Goal: Information Seeking & Learning: Learn about a topic

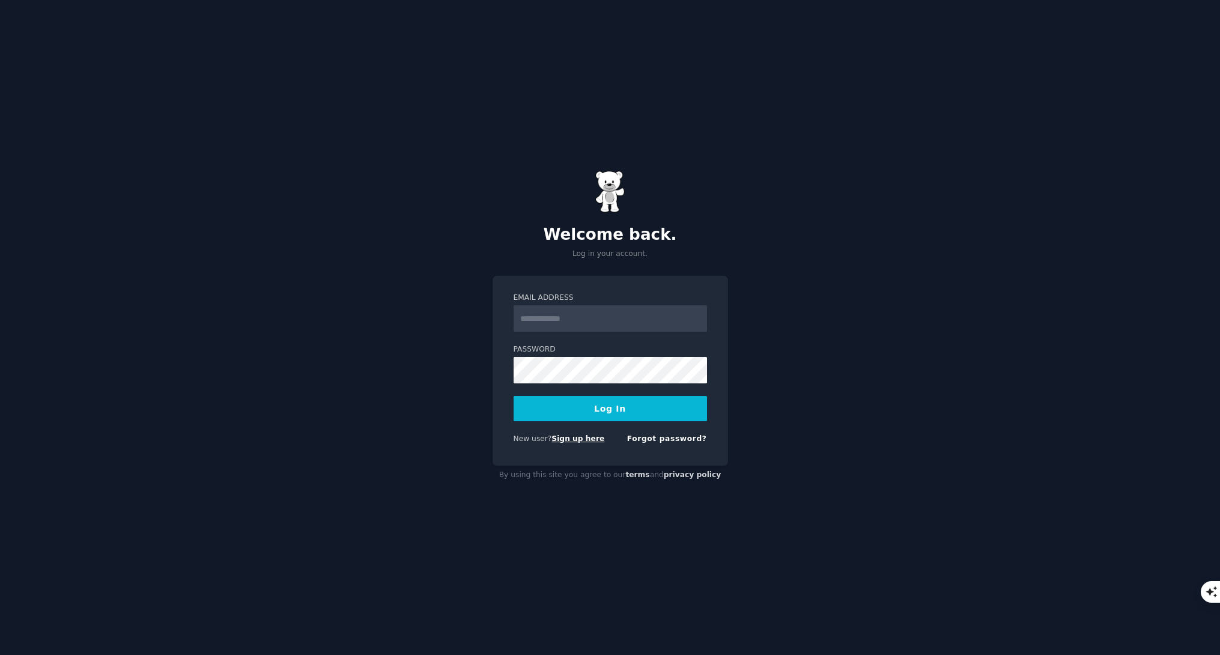
click at [582, 437] on link "Sign up here" at bounding box center [578, 438] width 53 height 8
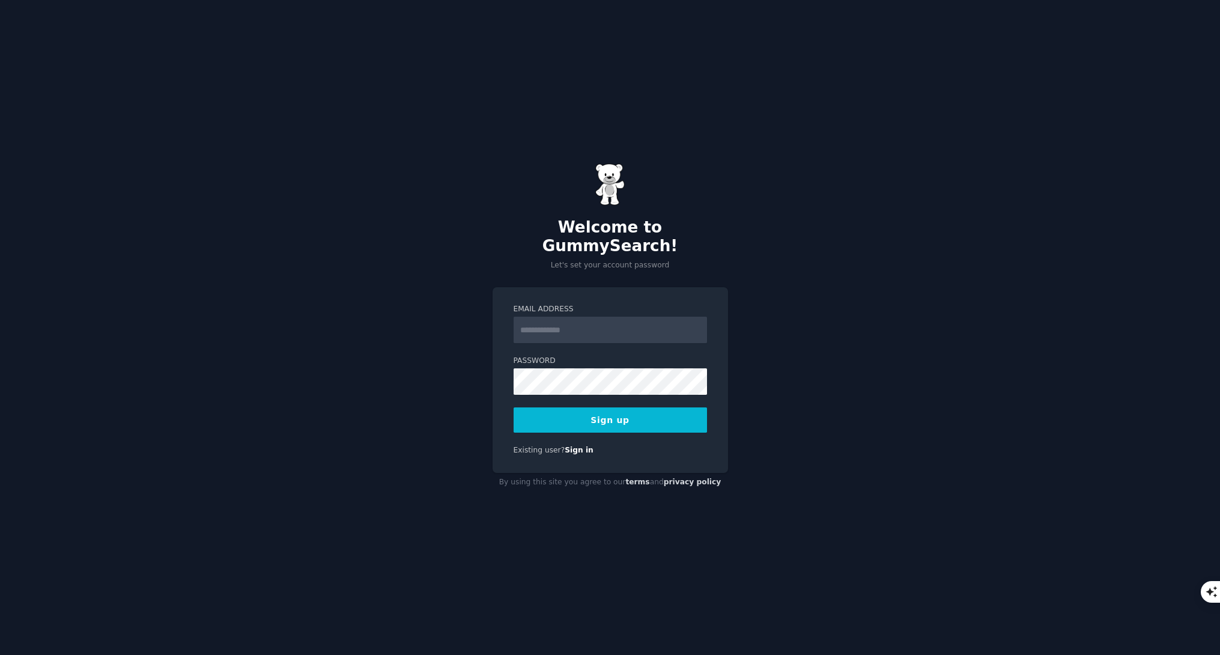
click at [600, 329] on input "Email Address" at bounding box center [610, 330] width 193 height 26
click at [562, 321] on input "**********" at bounding box center [610, 330] width 193 height 26
type input "**********"
click at [648, 408] on button "Sign up" at bounding box center [610, 419] width 193 height 25
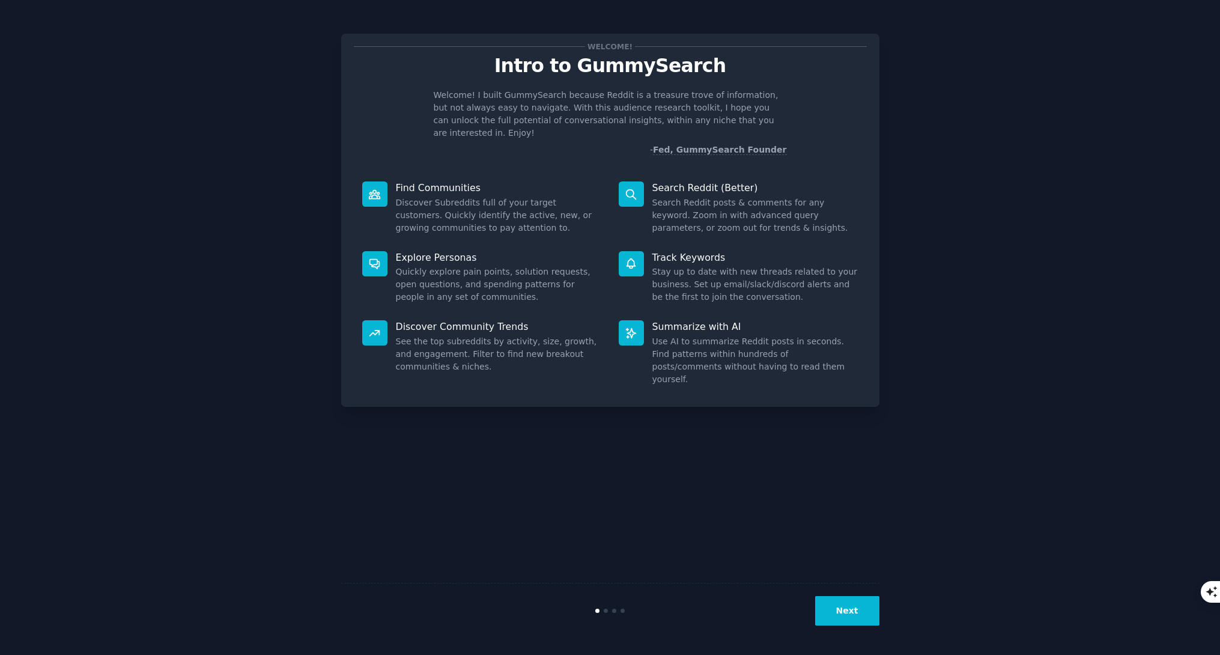
click at [871, 621] on button "Next" at bounding box center [847, 610] width 64 height 29
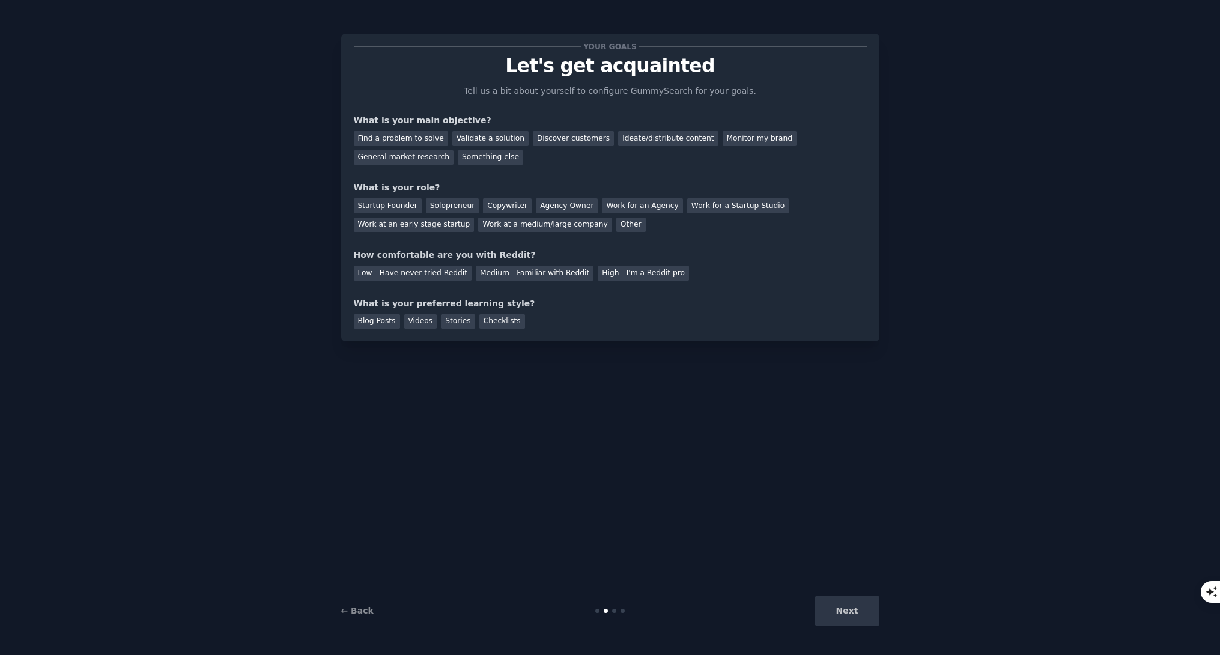
click at [880, 625] on div "Your goals Let's get acquainted Tell us a bit about yourself to configure Gummy…" at bounding box center [610, 327] width 1187 height 621
click at [862, 613] on div "Next" at bounding box center [790, 610] width 180 height 29
click at [418, 141] on div "Find a problem to solve" at bounding box center [401, 138] width 94 height 15
click at [464, 141] on div "Validate a solution" at bounding box center [490, 138] width 76 height 15
click at [412, 145] on div "Find a problem to solve" at bounding box center [401, 138] width 94 height 15
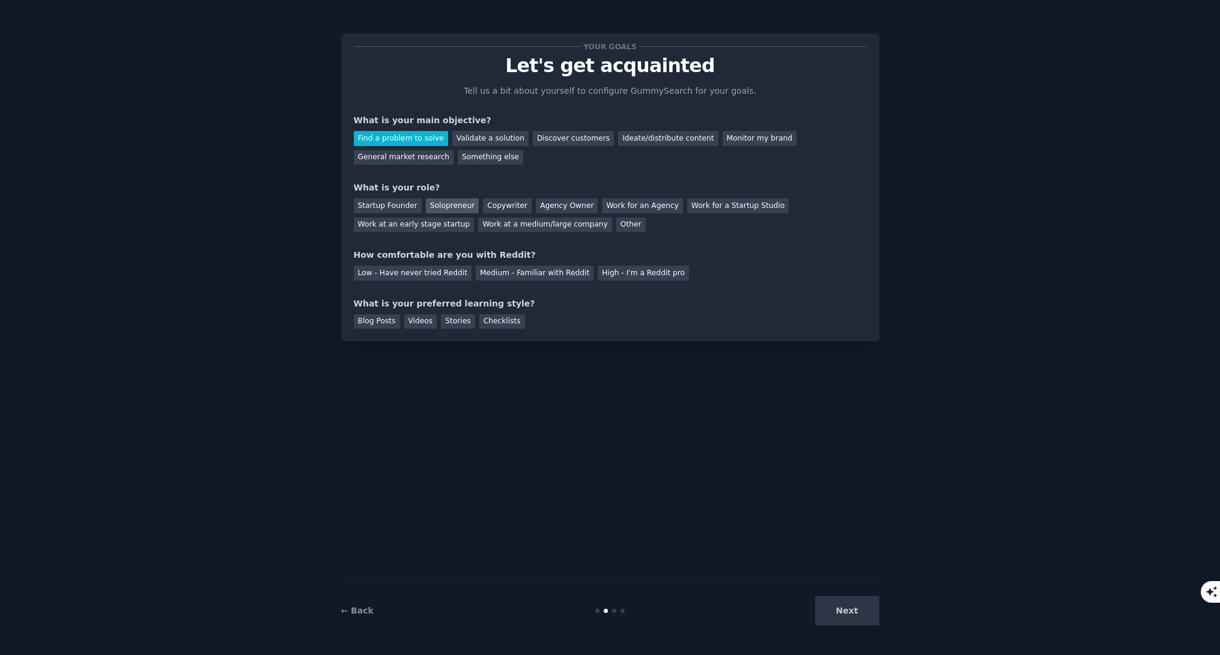
click at [440, 206] on div "Solopreneur" at bounding box center [452, 205] width 53 height 15
click at [486, 272] on div "Medium - Familiar with Reddit" at bounding box center [535, 273] width 118 height 15
click at [375, 323] on div "Blog Posts" at bounding box center [377, 321] width 46 height 15
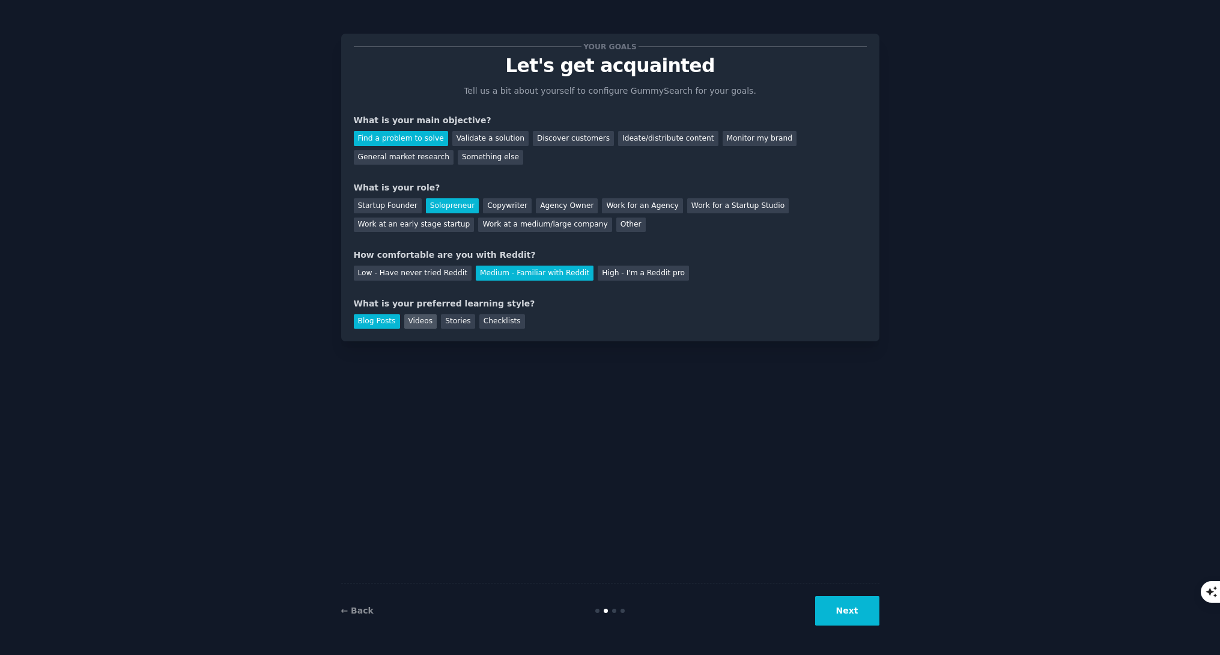
click at [404, 323] on div "Videos" at bounding box center [420, 321] width 33 height 15
click at [388, 321] on div "Blog Posts" at bounding box center [377, 321] width 46 height 15
click at [858, 597] on button "Next" at bounding box center [847, 610] width 64 height 29
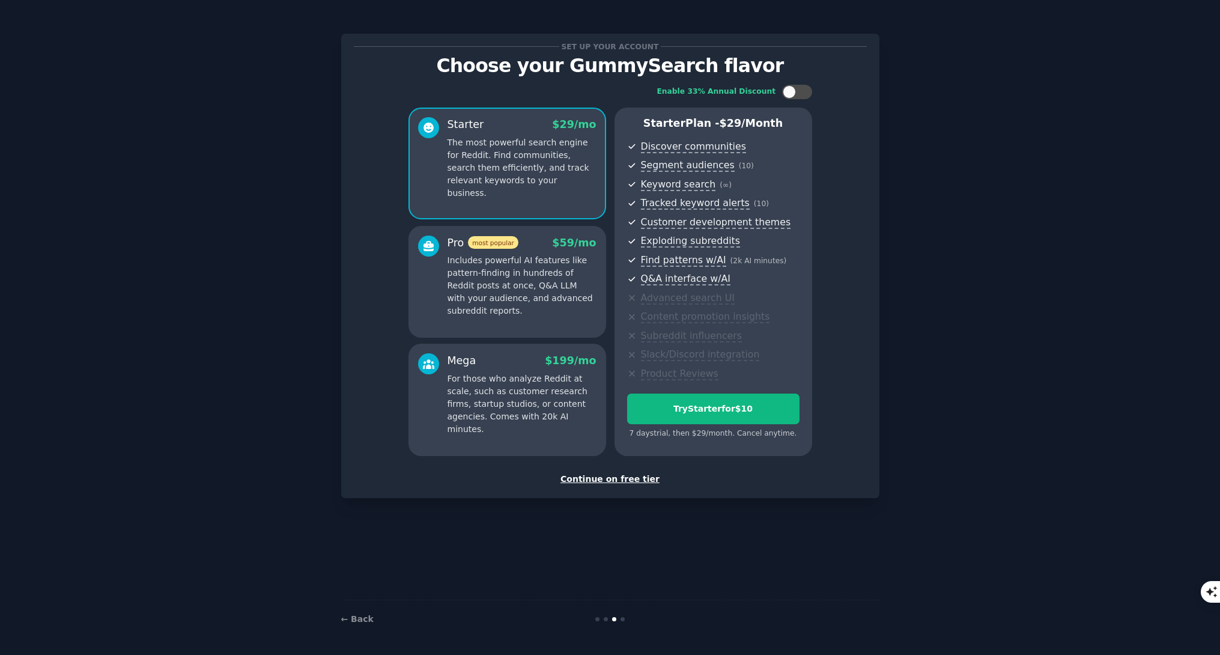
click at [637, 486] on div "Set up your account Choose your GummySearch flavor Enable 33% Annual Discount S…" at bounding box center [610, 266] width 538 height 464
click at [635, 481] on div "Continue on free tier" at bounding box center [610, 479] width 513 height 13
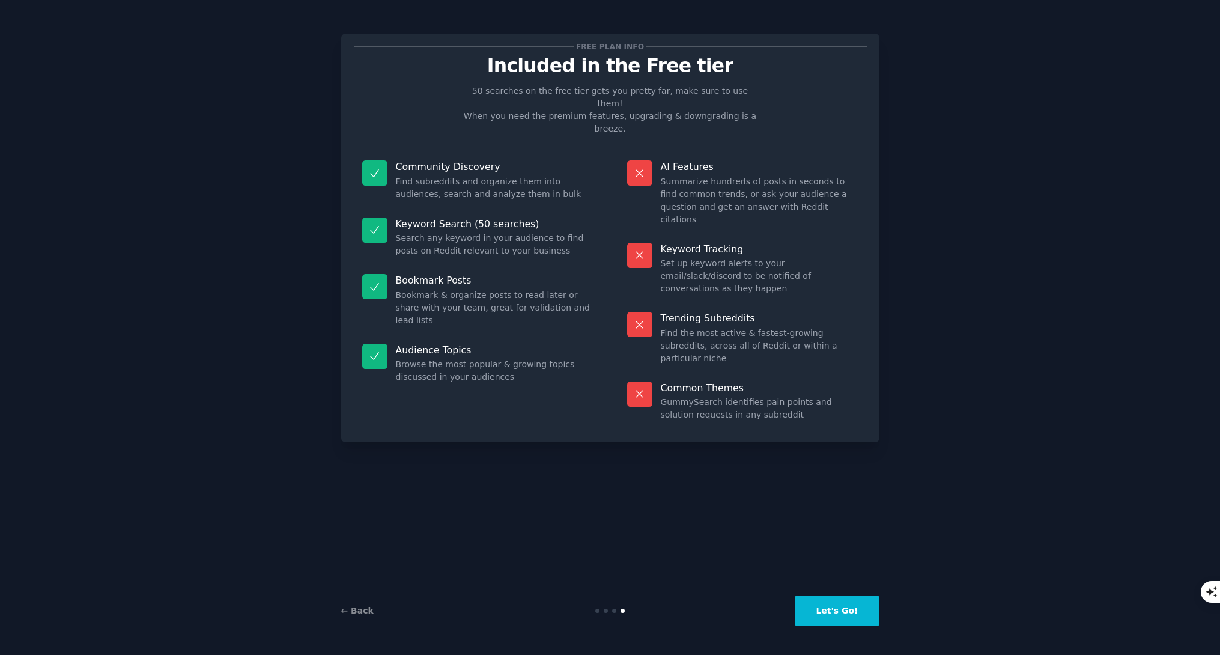
click at [832, 604] on button "Let's Go!" at bounding box center [837, 610] width 84 height 29
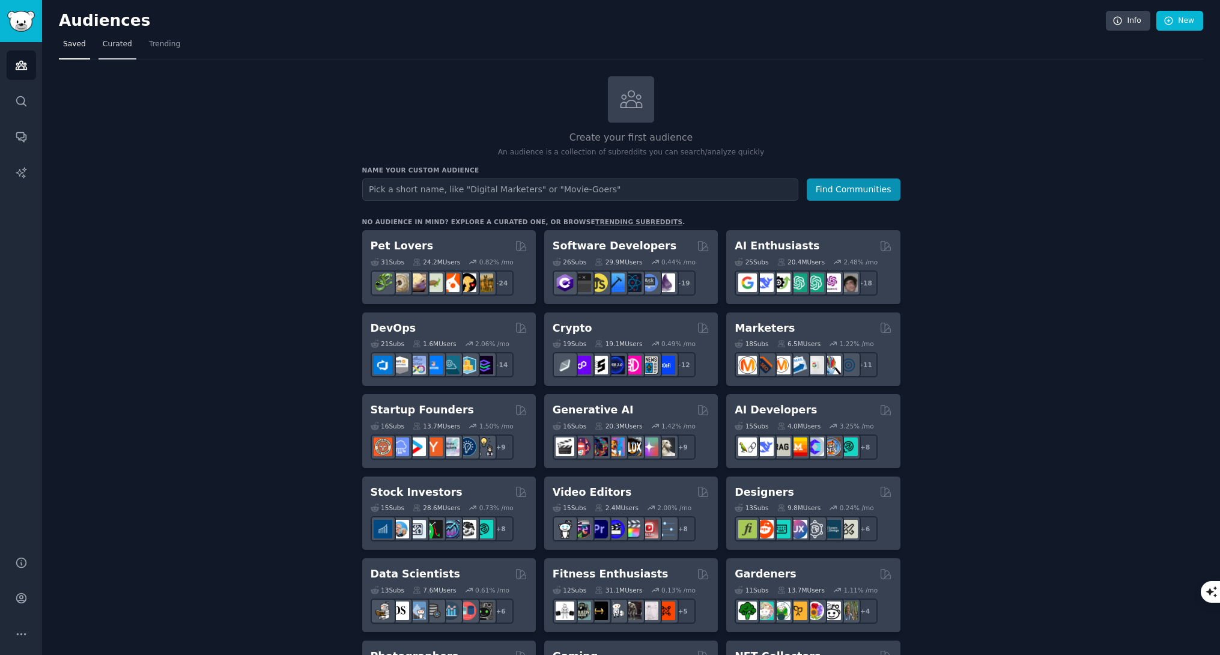
click at [112, 57] on link "Curated" at bounding box center [118, 47] width 38 height 25
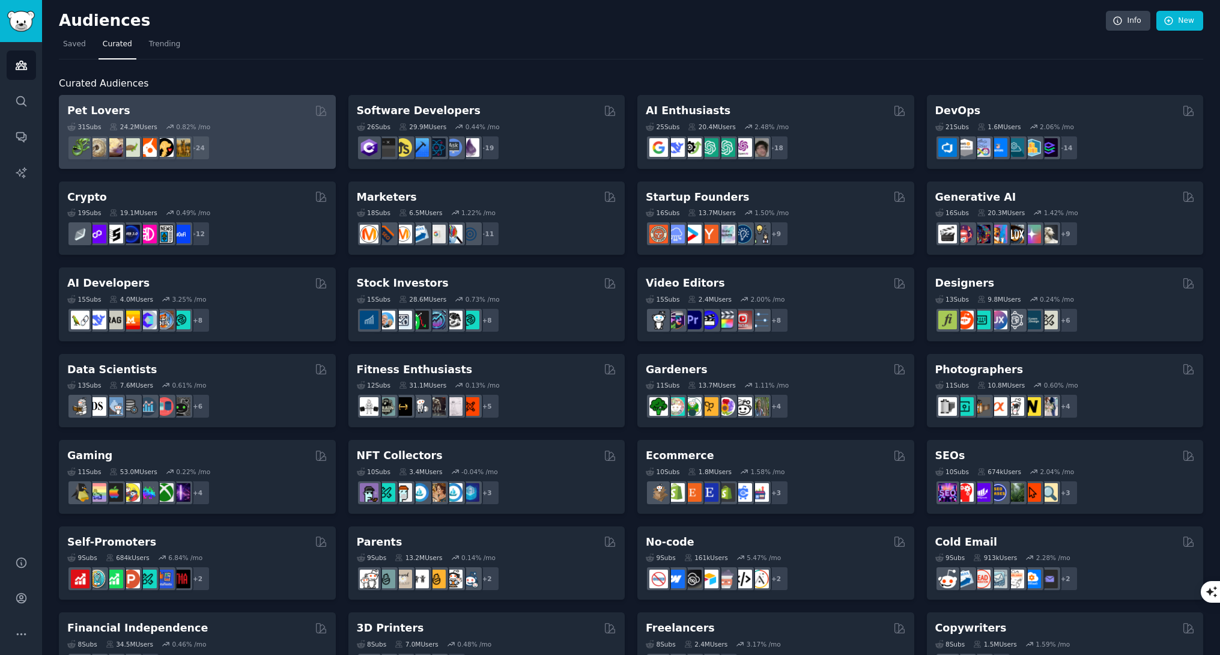
click at [243, 118] on div "31 Sub s 24.2M Users 0.82 % /mo r/DogBreeds101, r/Dogowners, r/DogTrainingTips,…" at bounding box center [197, 139] width 260 height 42
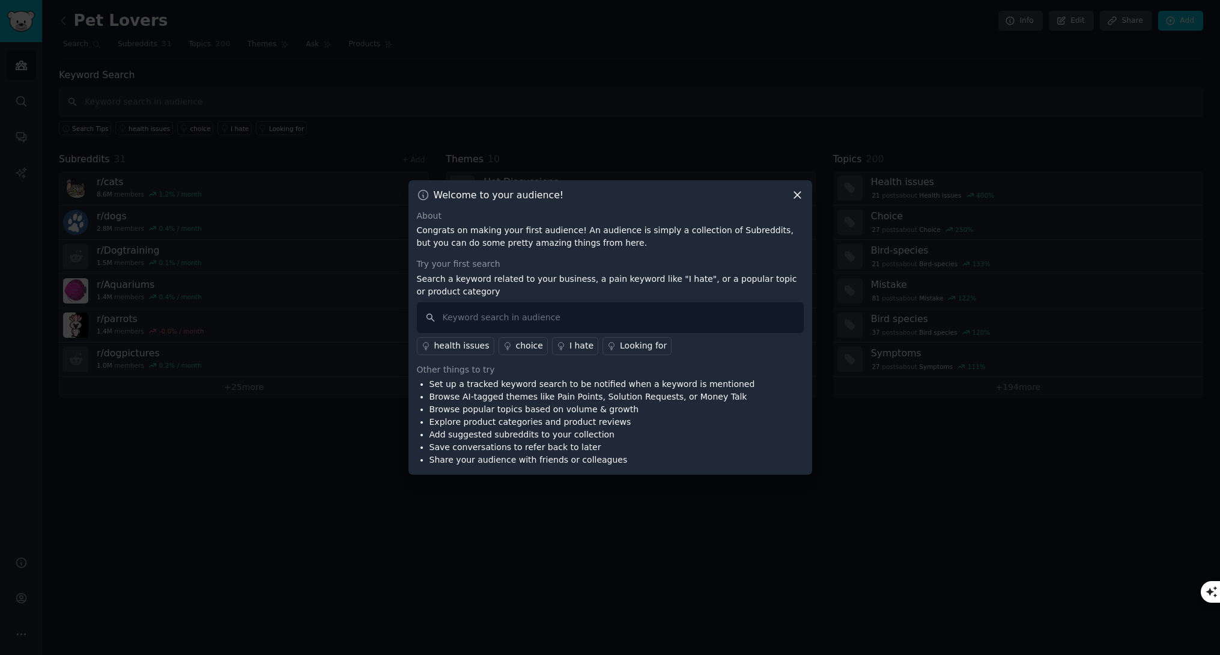
click at [799, 192] on icon at bounding box center [797, 195] width 13 height 13
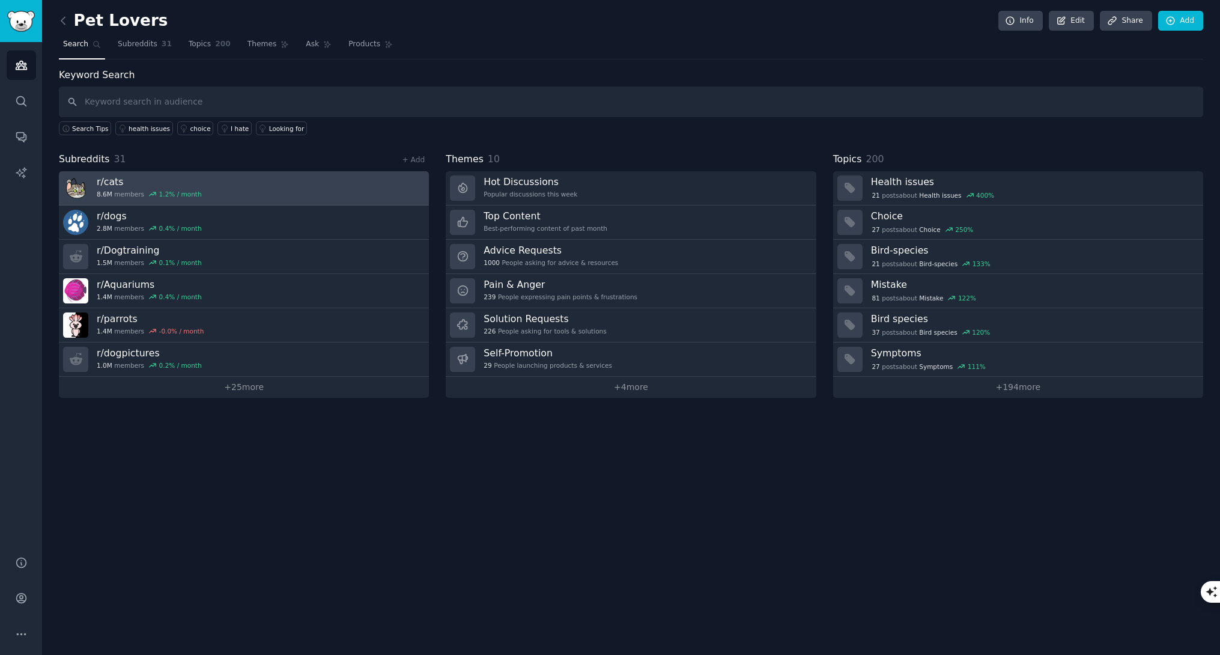
click at [264, 188] on link "r/ cats 8.6M members 1.2 % / month" at bounding box center [244, 188] width 370 height 34
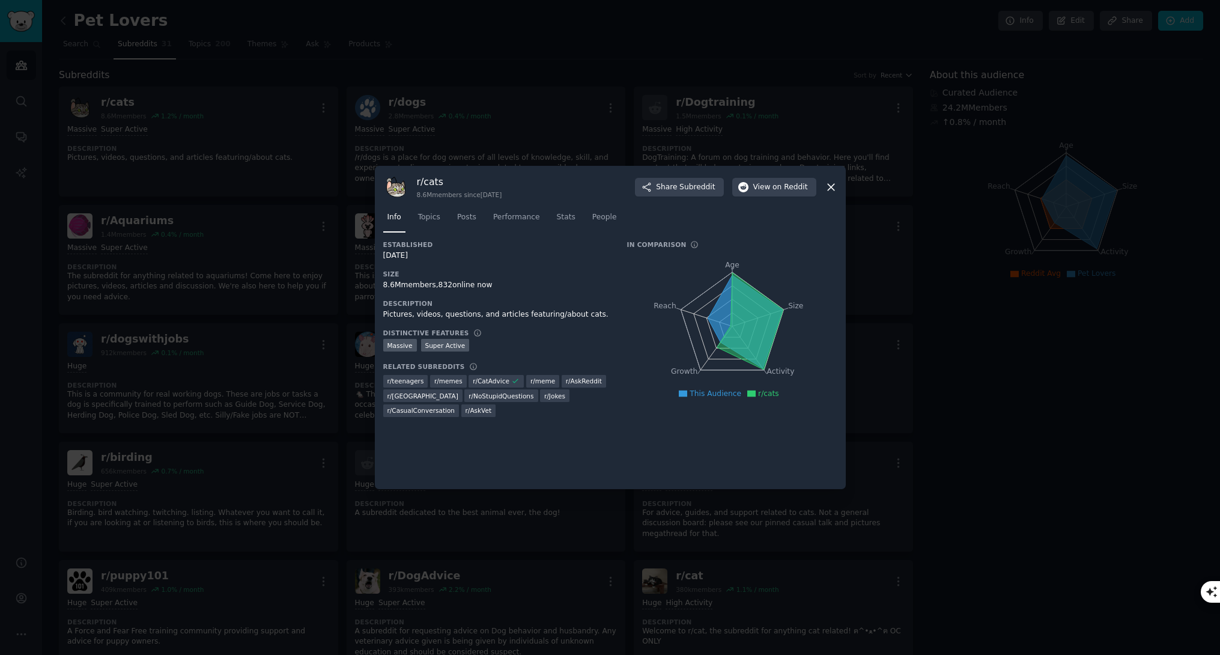
click at [592, 121] on div at bounding box center [610, 327] width 1220 height 655
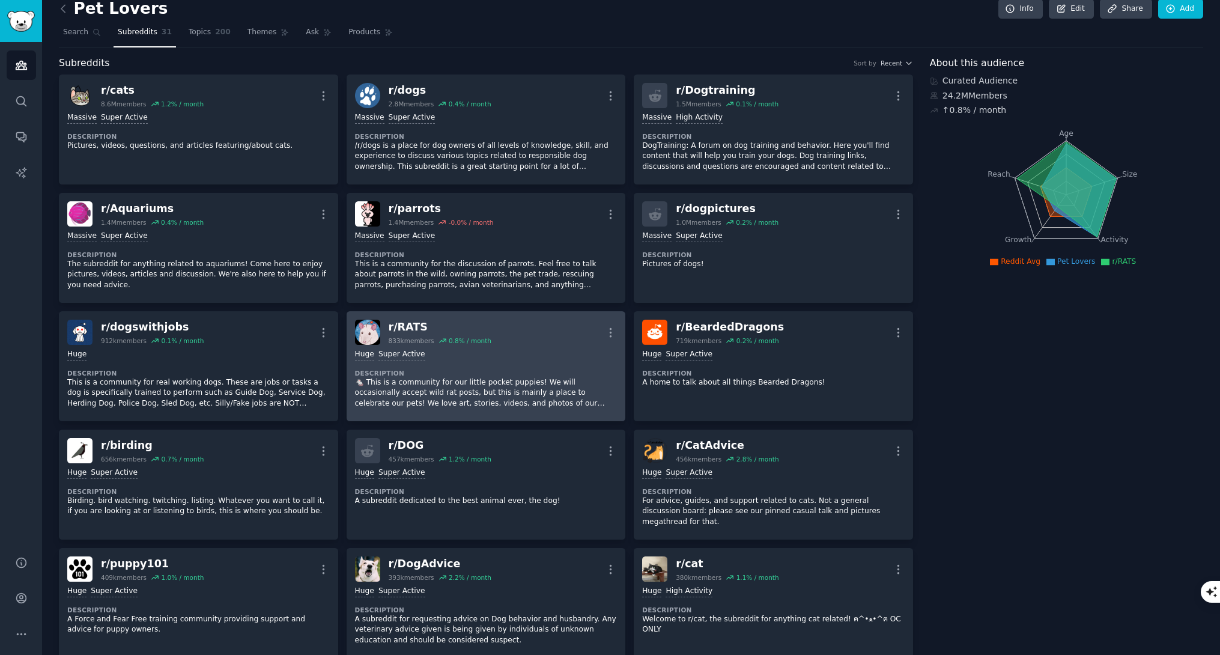
scroll to position [13, 0]
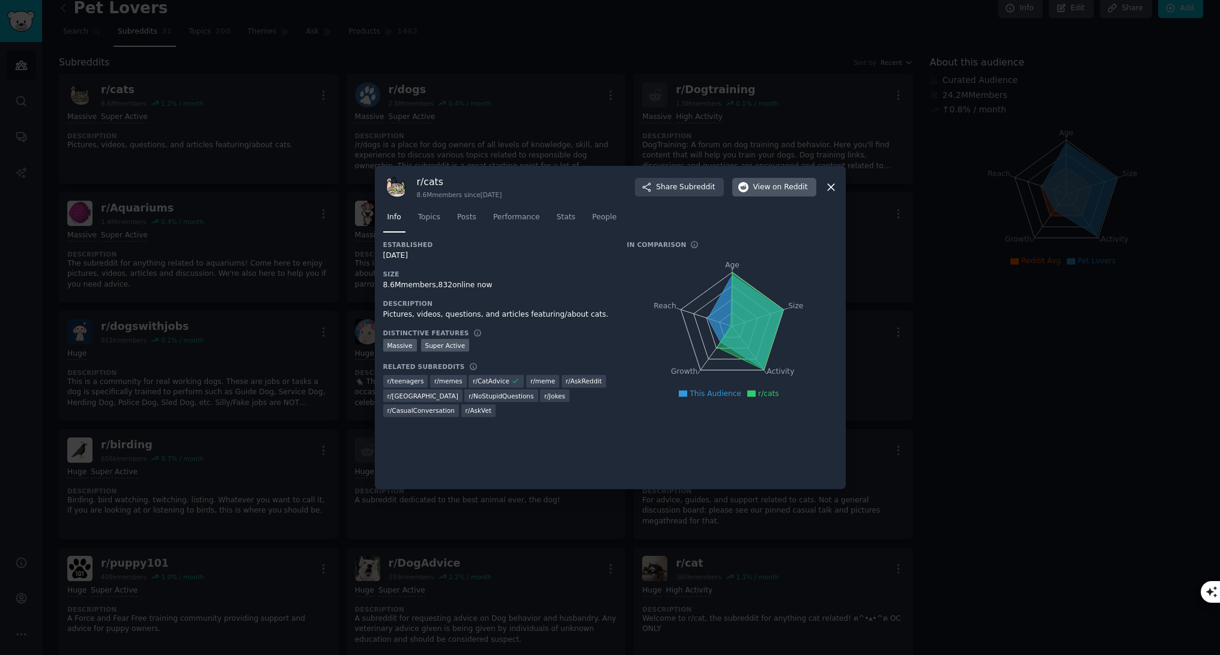
drag, startPoint x: 831, startPoint y: 183, endPoint x: 780, endPoint y: 183, distance: 51.1
click at [779, 183] on div "r/ cats 8.6M members since [DATE] Share Subreddit View on Reddit" at bounding box center [610, 186] width 454 height 25
click at [841, 188] on div "r/ cats 8.6M members since [DATE] Share Subreddit View on Reddit Info Topics Po…" at bounding box center [610, 327] width 471 height 323
click at [836, 188] on icon at bounding box center [831, 187] width 13 height 13
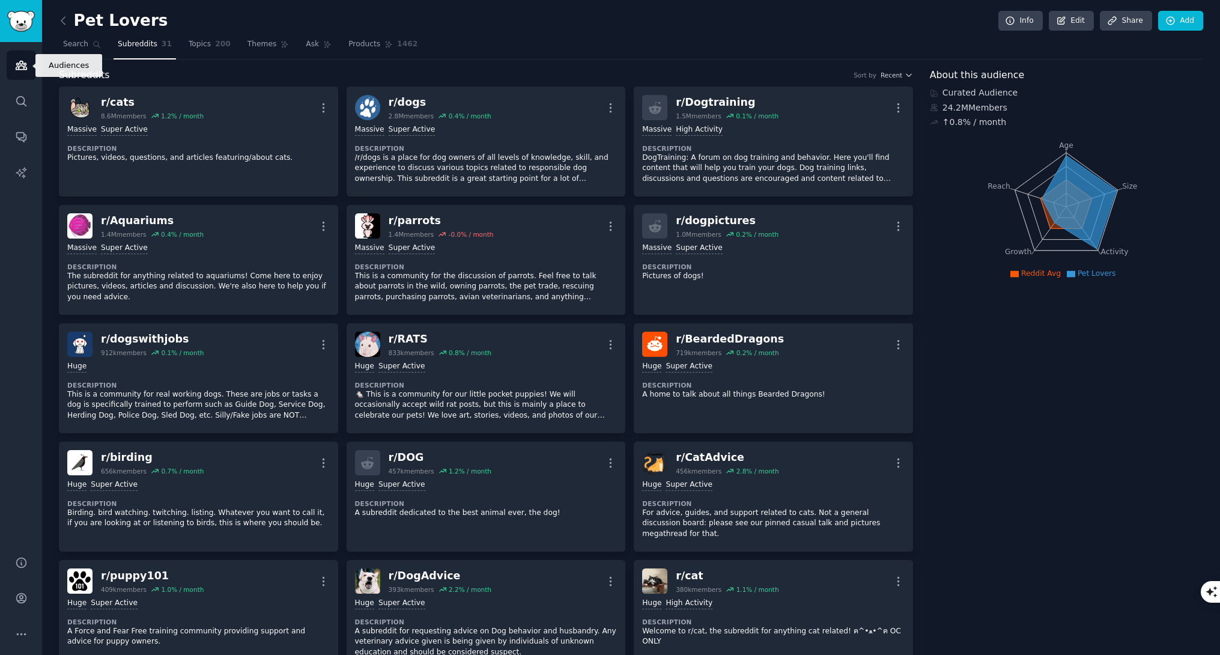
click at [23, 61] on icon "Sidebar" at bounding box center [21, 65] width 13 height 13
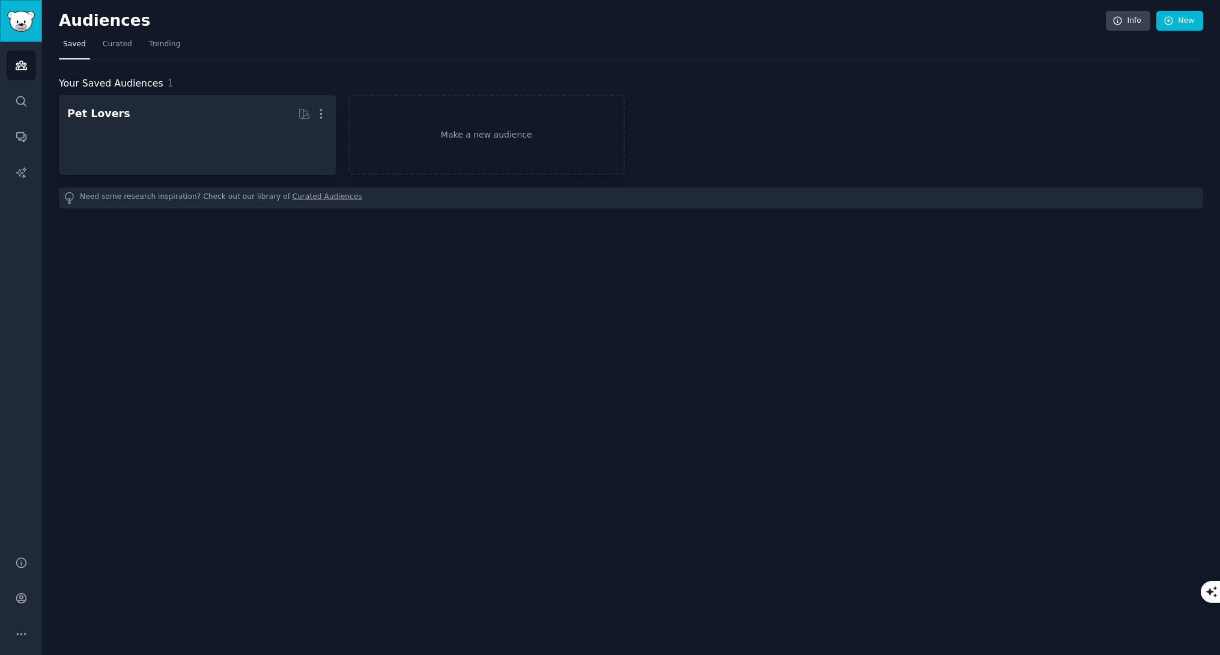
click at [23, 9] on link "Sidebar" at bounding box center [21, 21] width 42 height 42
